Goal: Task Accomplishment & Management: Manage account settings

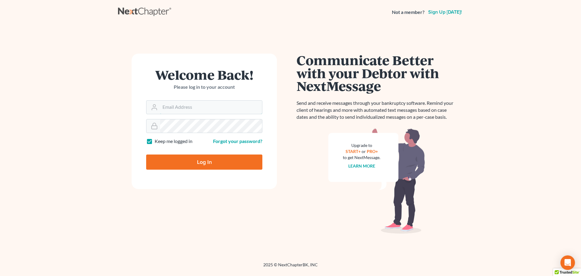
type input "[EMAIL_ADDRESS][DOMAIN_NAME]"
click at [194, 160] on input "Log In" at bounding box center [204, 161] width 116 height 15
type input "Thinking..."
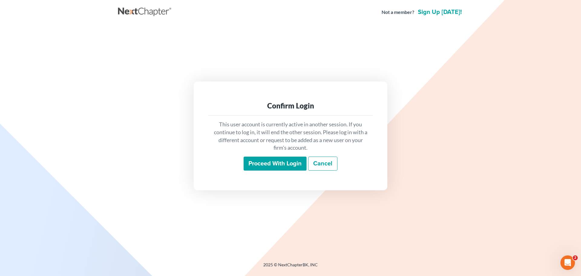
click at [263, 163] on input "Proceed with login" at bounding box center [275, 163] width 63 height 14
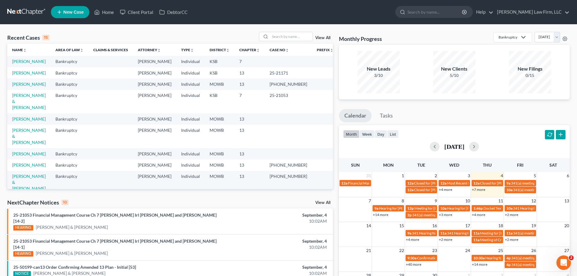
click at [322, 38] on link "View All" at bounding box center [322, 38] width 15 height 4
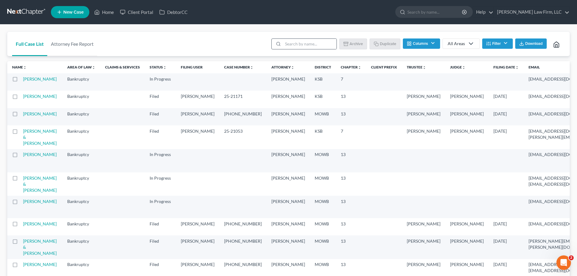
click at [282, 41] on div at bounding box center [276, 44] width 11 height 10
drag, startPoint x: 283, startPoint y: 42, endPoint x: 284, endPoint y: 47, distance: 5.5
click at [284, 46] on div at bounding box center [303, 43] width 65 height 11
click at [286, 44] on input "search" at bounding box center [310, 44] width 54 height 10
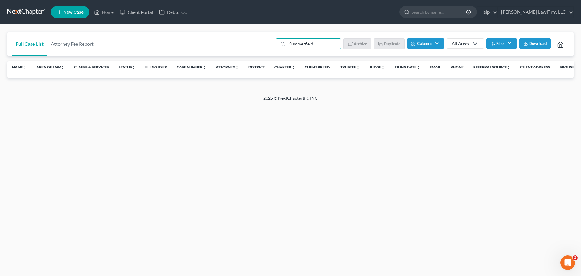
type input "Summerfield"
click at [101, 13] on link "Home" at bounding box center [104, 12] width 26 height 11
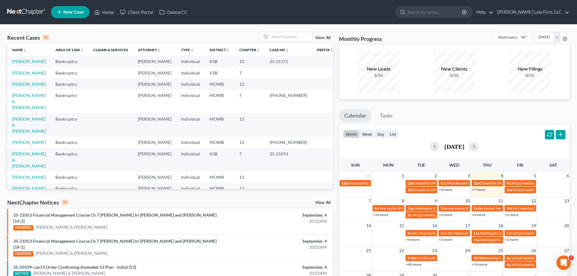
click at [519, 36] on icon at bounding box center [522, 37] width 7 height 7
click at [499, 49] on div "Bankruptcy" at bounding box center [510, 49] width 22 height 6
click at [322, 37] on link "View All" at bounding box center [322, 38] width 15 height 4
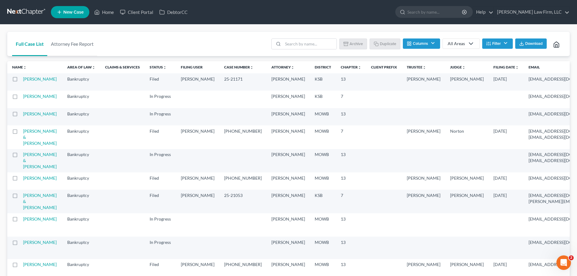
click at [470, 43] on icon at bounding box center [470, 43] width 7 height 7
click at [504, 42] on button "Filter" at bounding box center [497, 43] width 31 height 10
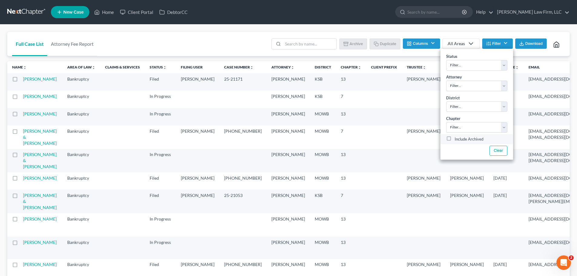
click at [454, 139] on label "Include Archived" at bounding box center [468, 139] width 29 height 7
click at [457, 139] on input "Include Archived" at bounding box center [459, 138] width 4 height 4
checkbox input "true"
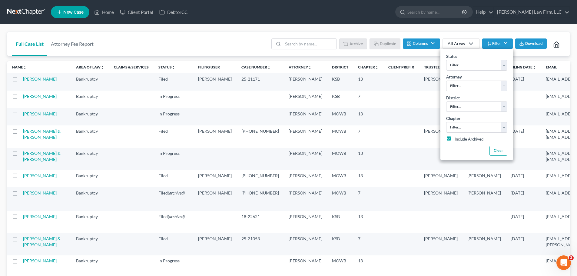
click at [34, 195] on link "Summerfield, Megan" at bounding box center [40, 192] width 34 height 5
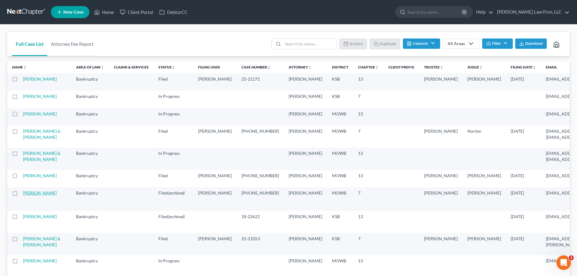
select select "4"
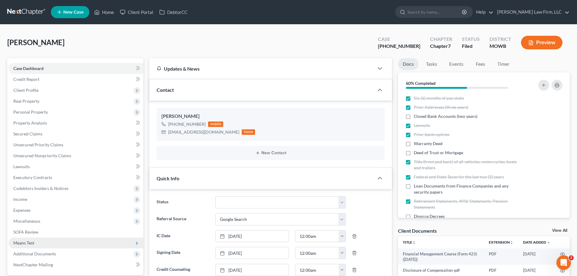
scroll to position [1195, 0]
click at [342, 202] on select "Closed Discharged Dismissed Filed In Progress Lead Lost Lead Ready to File To R…" at bounding box center [280, 202] width 130 height 12
select select "0"
click at [215, 196] on select "Closed Discharged Dismissed Filed In Progress Lead Lost Lead Ready to File To R…" at bounding box center [280, 202] width 130 height 12
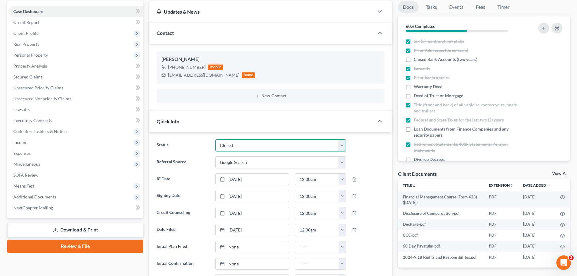
scroll to position [61, 0]
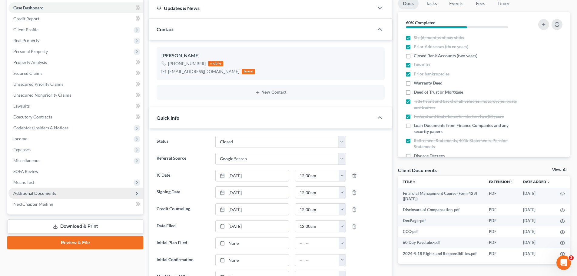
click at [37, 194] on span "Additional Documents" at bounding box center [34, 192] width 43 height 5
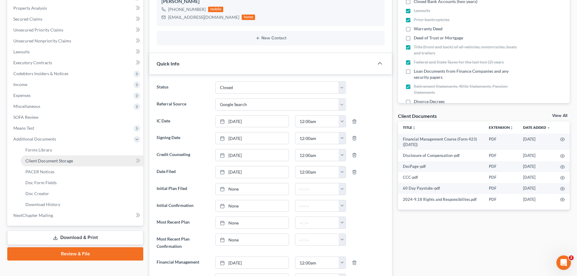
scroll to position [121, 0]
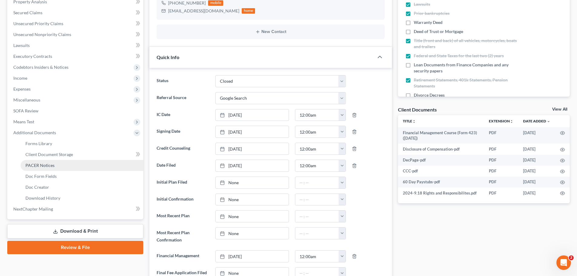
click at [44, 166] on span "PACER Notices" at bounding box center [39, 165] width 29 height 5
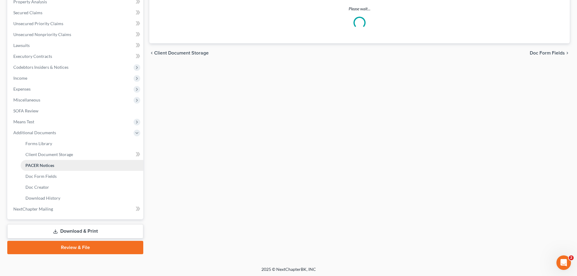
click at [44, 166] on ul "Forms Library Client Document Storage PACER Notices Doc Form Fields Doc Creator…" at bounding box center [75, 170] width 135 height 65
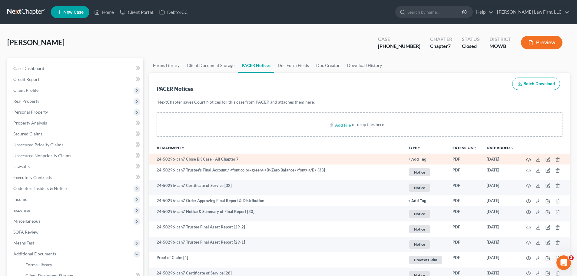
click at [528, 159] on icon "button" at bounding box center [528, 159] width 5 height 5
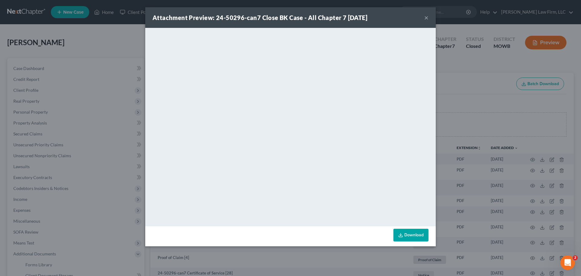
click at [410, 235] on link "Download" at bounding box center [410, 235] width 35 height 13
